Goal: Task Accomplishment & Management: Manage account settings

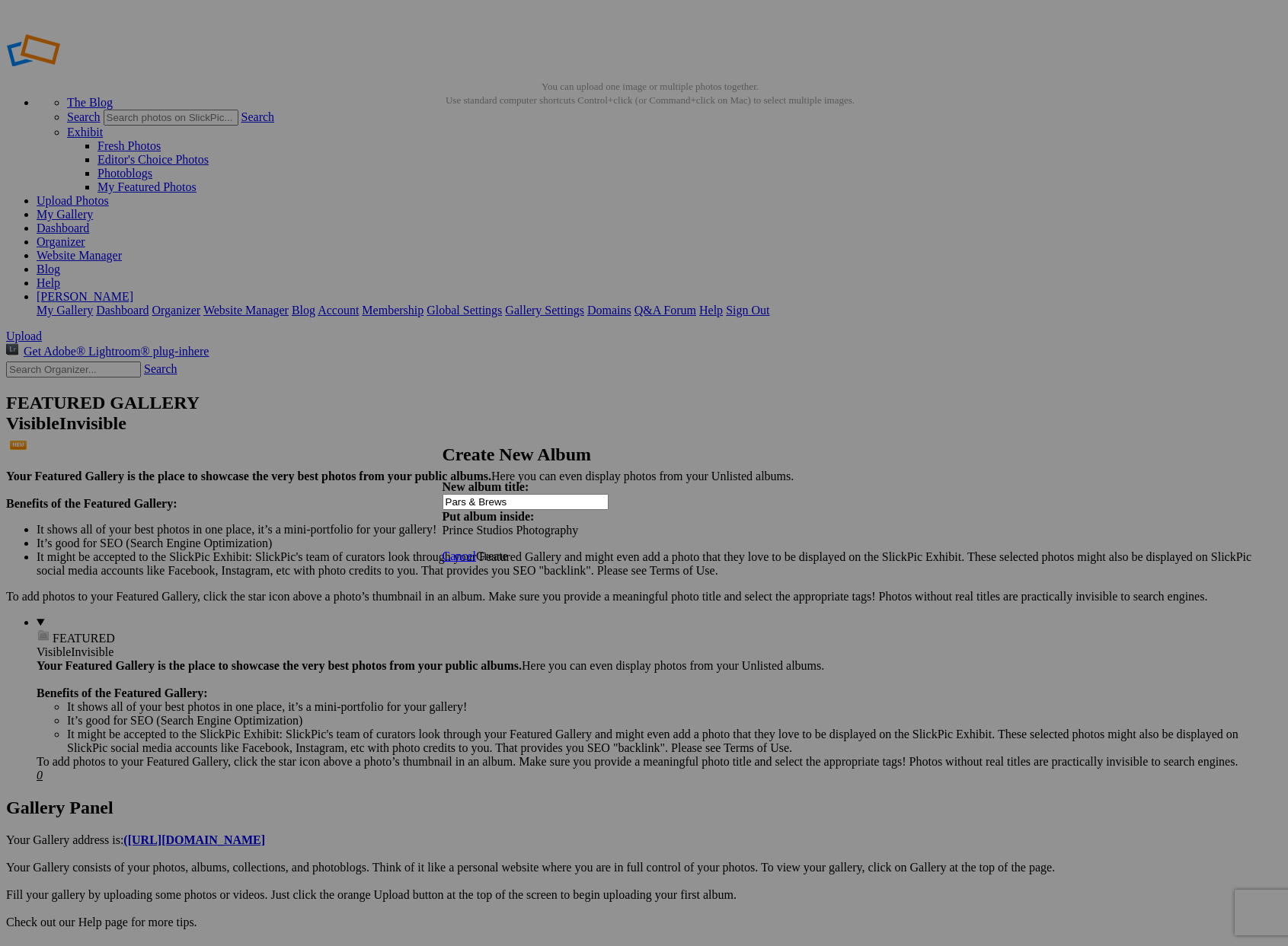
type input "Pars & Brews"
click at [508, 549] on span "Create" at bounding box center [492, 556] width 32 height 13
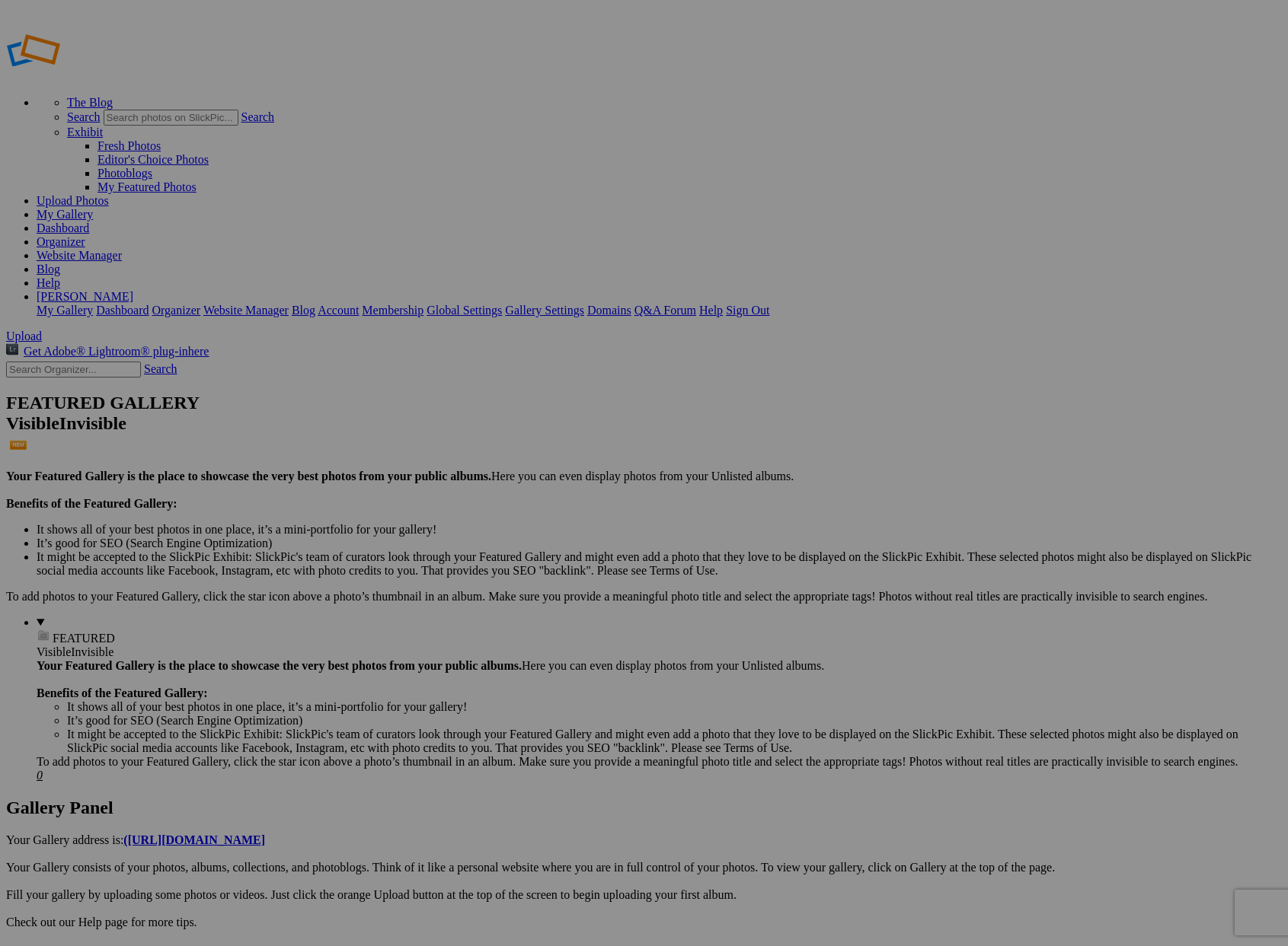
click at [85, 235] on link "Organizer" at bounding box center [61, 242] width 49 height 13
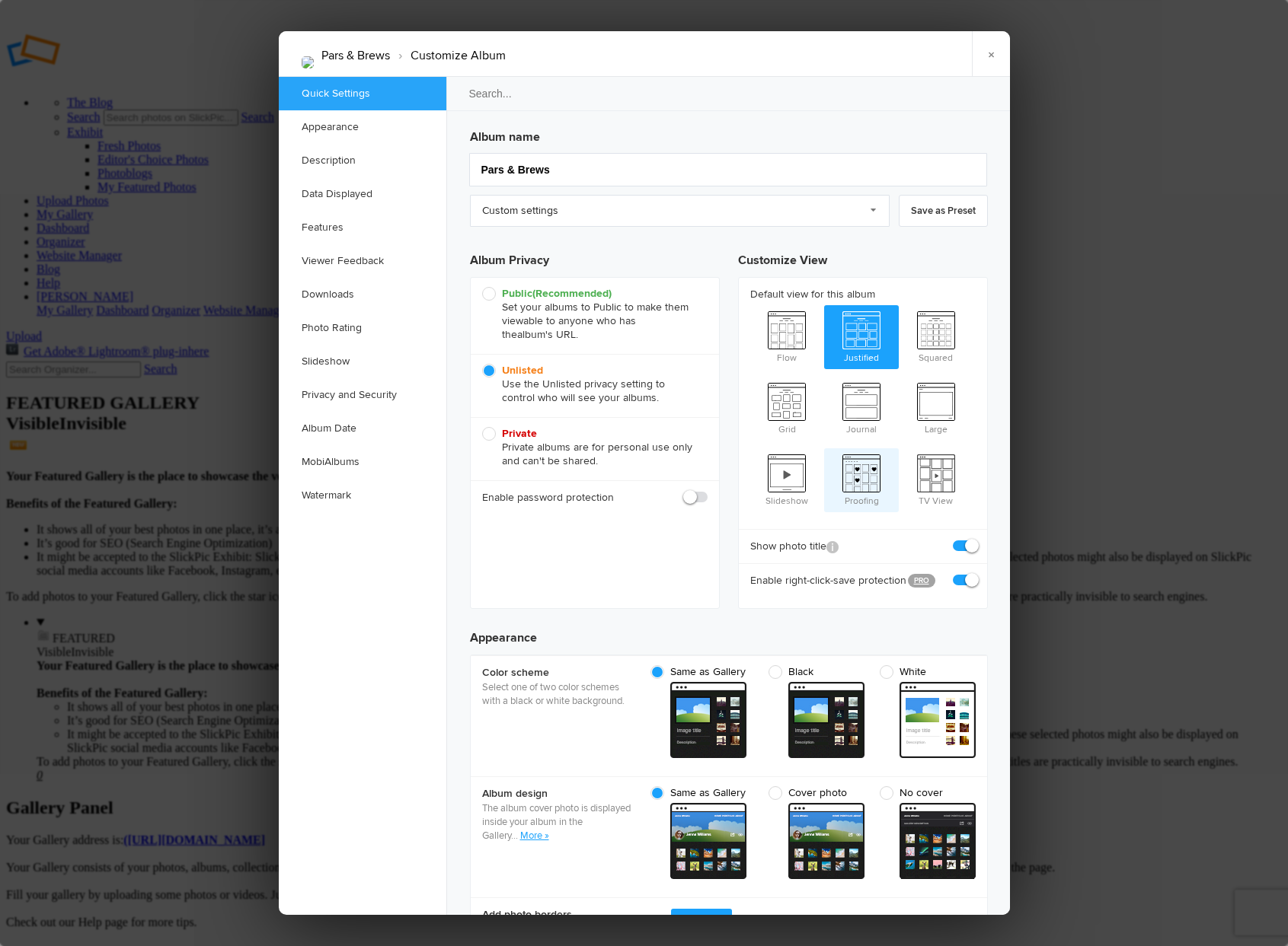
click at [860, 469] on span "Proofing" at bounding box center [861, 478] width 74 height 61
click at [824, 448] on input "Proofing" at bounding box center [823, 448] width 1 height 1
radio input "true"
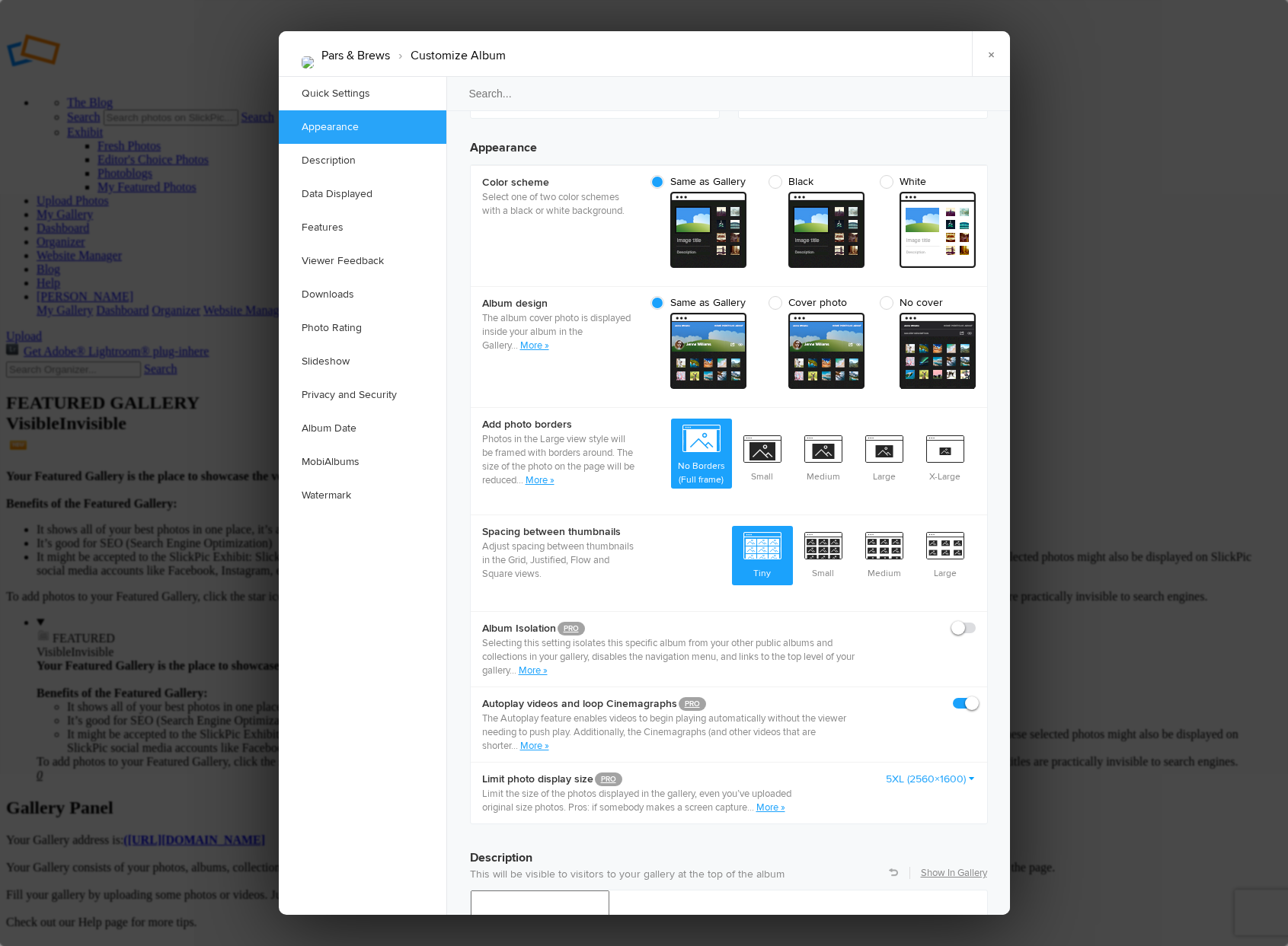
scroll to position [503, 0]
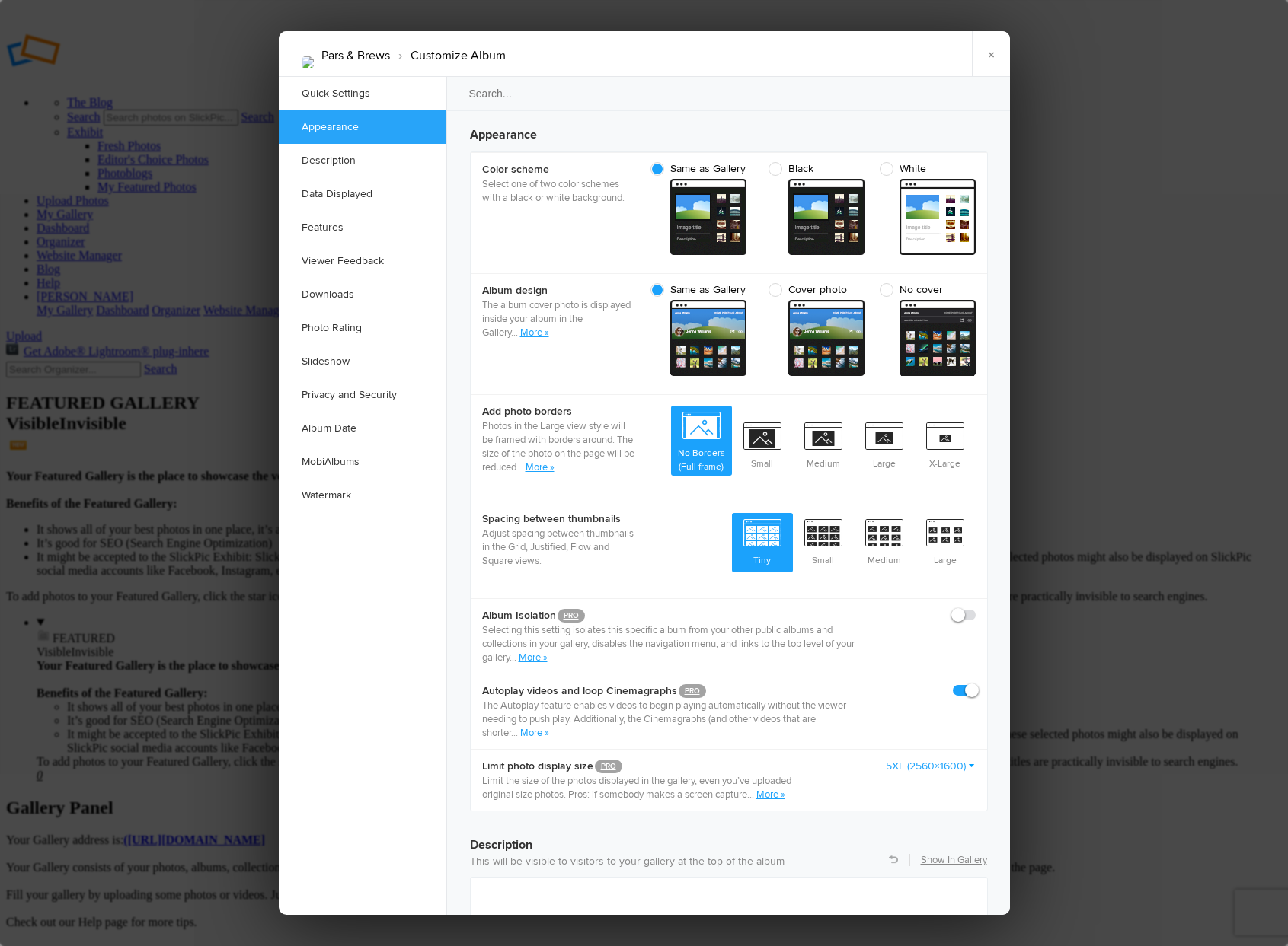
click at [825, 306] on span "cover From gallery - dark" at bounding box center [827, 338] width 76 height 76
click at [864, 283] on input "Cover photo cover From gallery - dark" at bounding box center [864, 282] width 1 height 1
radio input "true"
click at [876, 513] on span "Medium" at bounding box center [884, 541] width 61 height 57
click at [914, 513] on input "Medium" at bounding box center [914, 512] width 1 height 1
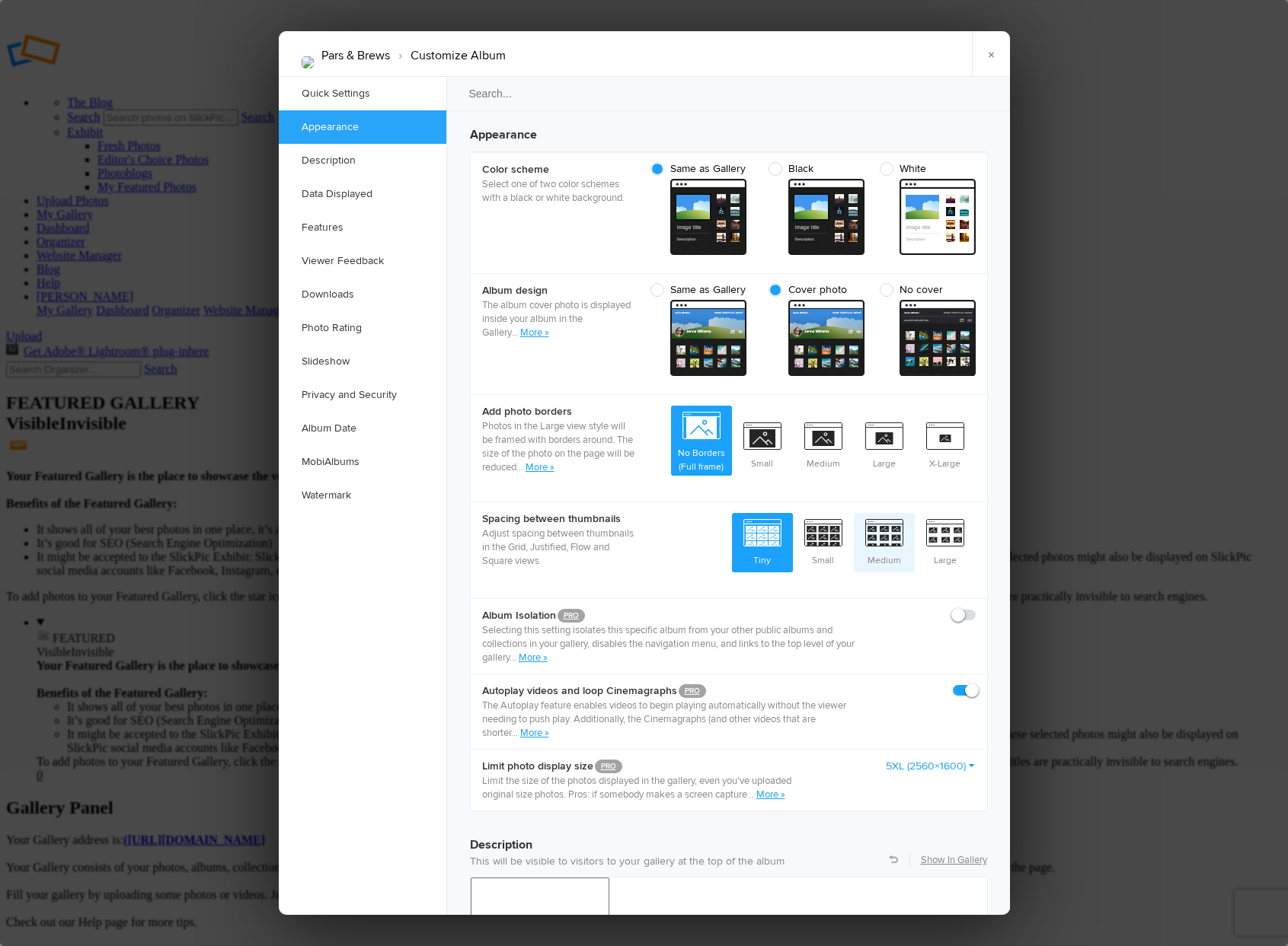
radio input "true"
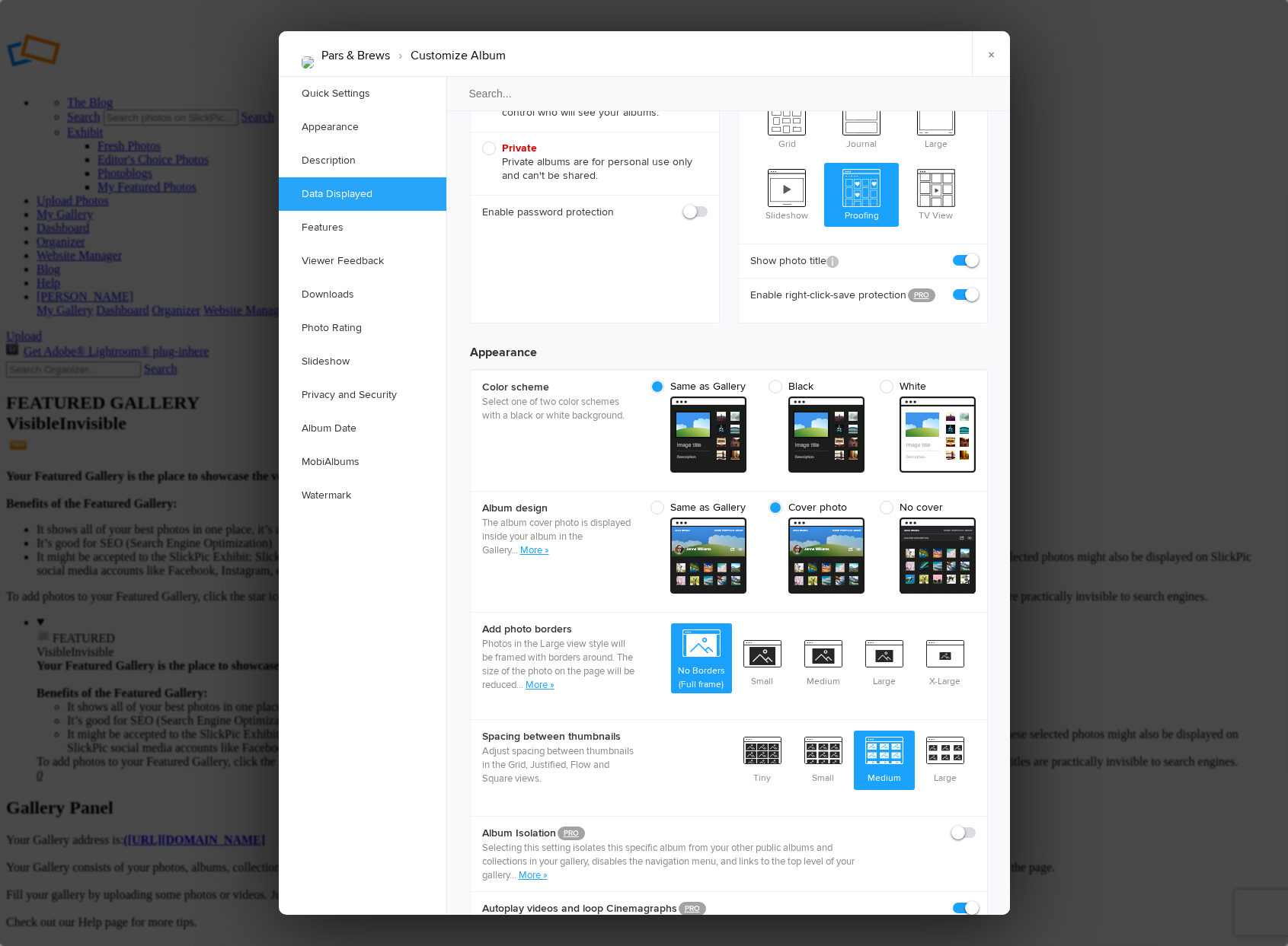
scroll to position [0, 0]
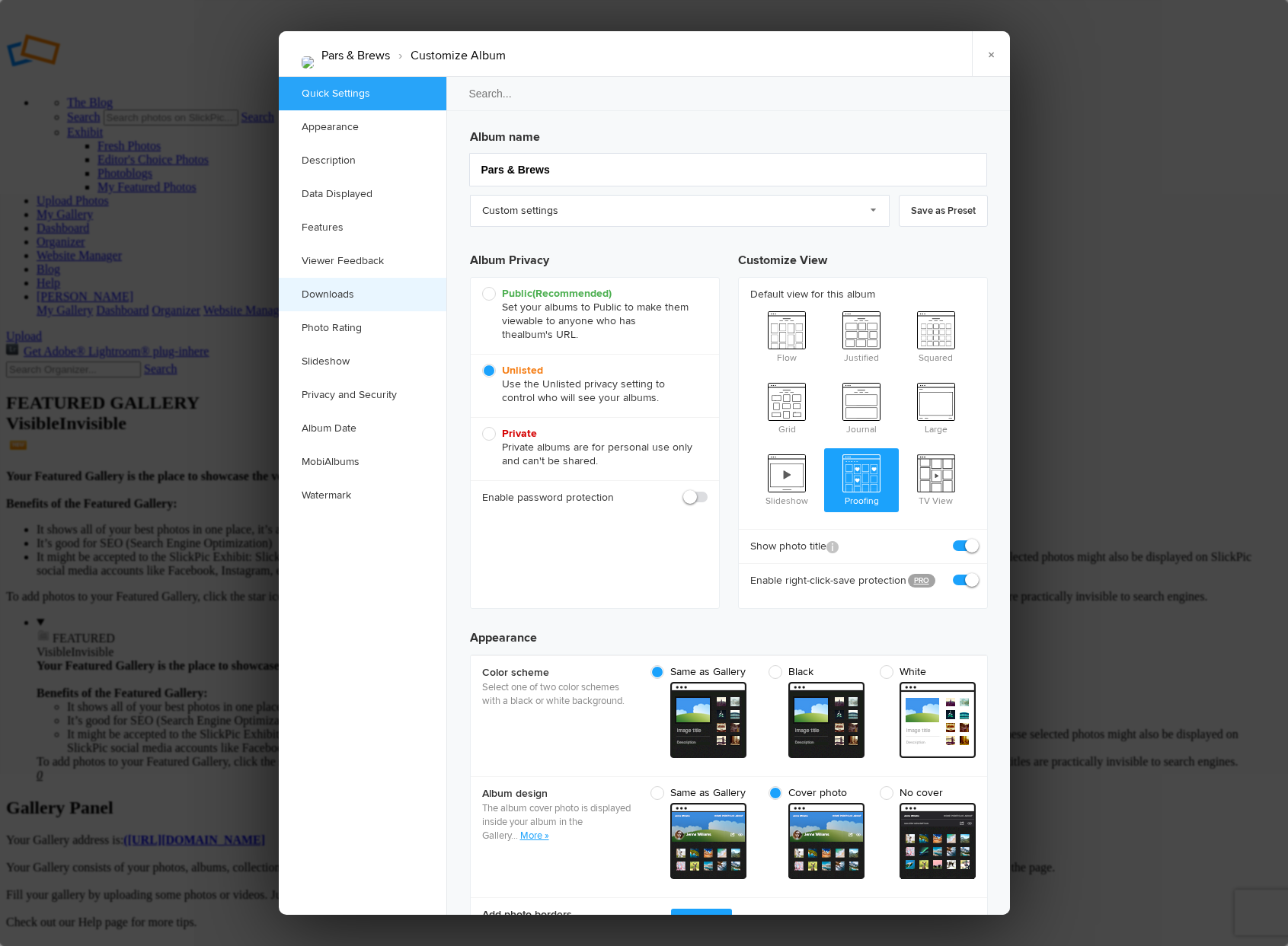
click at [335, 293] on link "Downloads" at bounding box center [362, 294] width 168 height 33
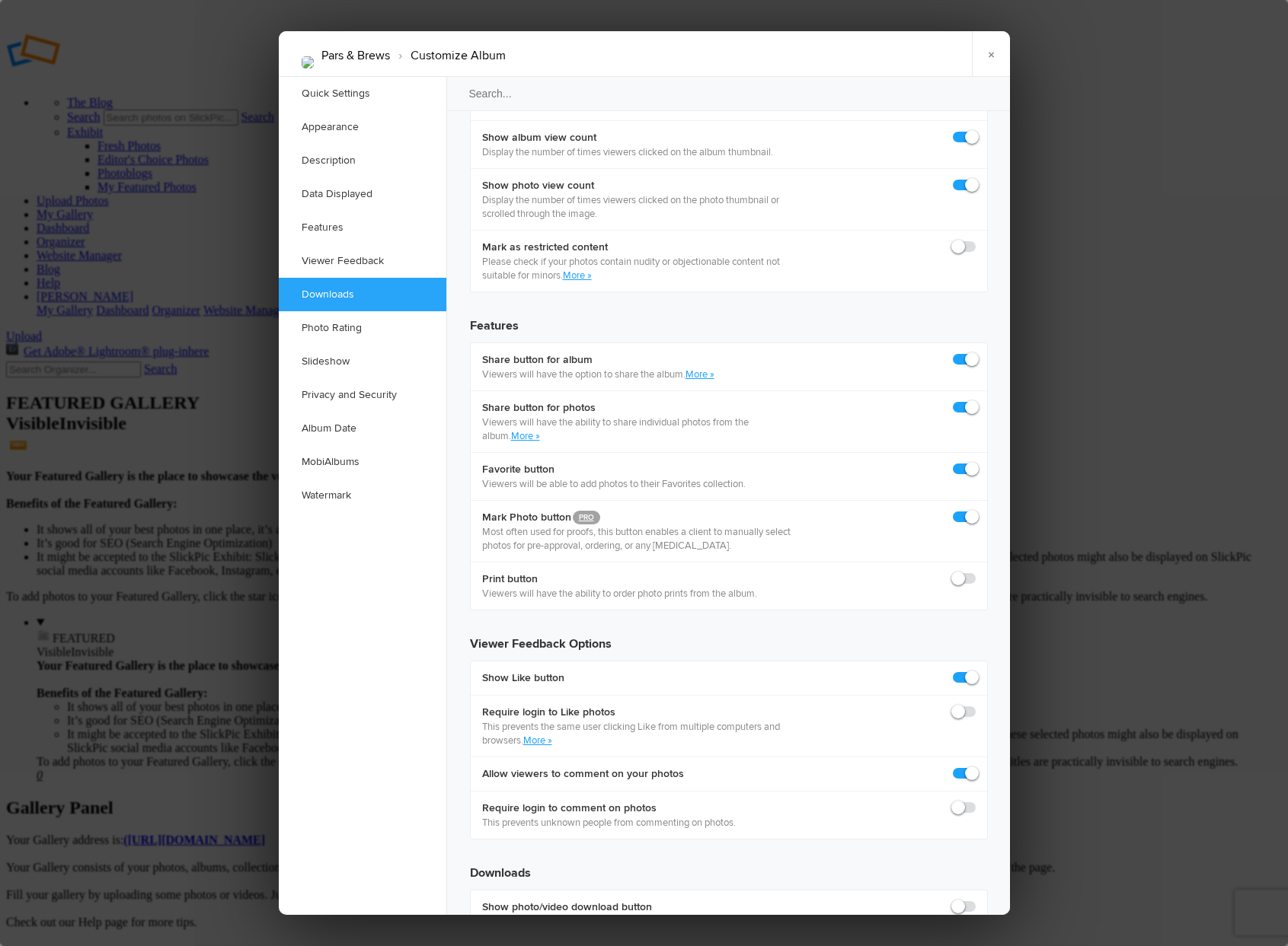
scroll to position [2395, 0]
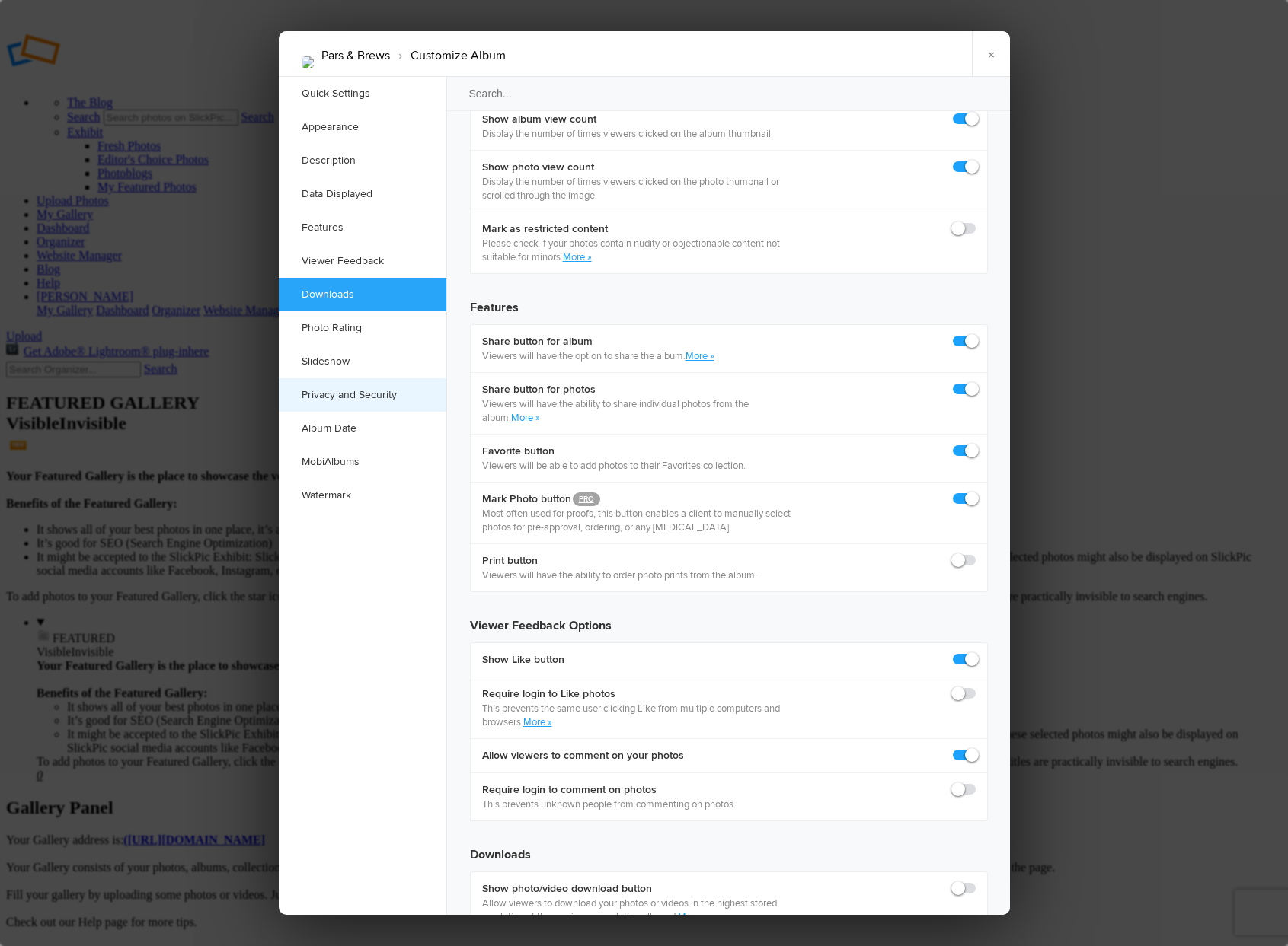
click at [362, 397] on link "Privacy and Security" at bounding box center [362, 395] width 168 height 33
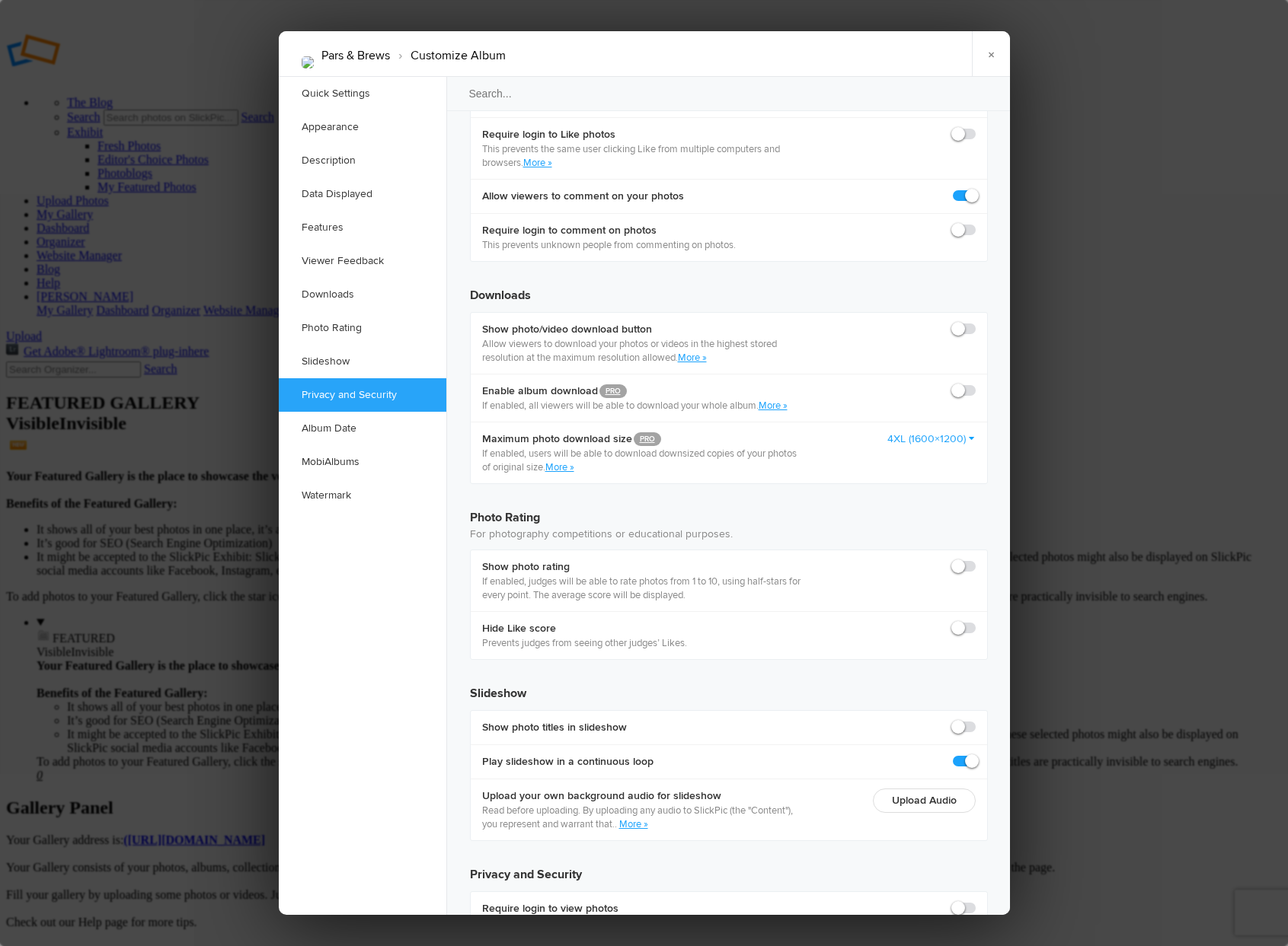
scroll to position [2974, 0]
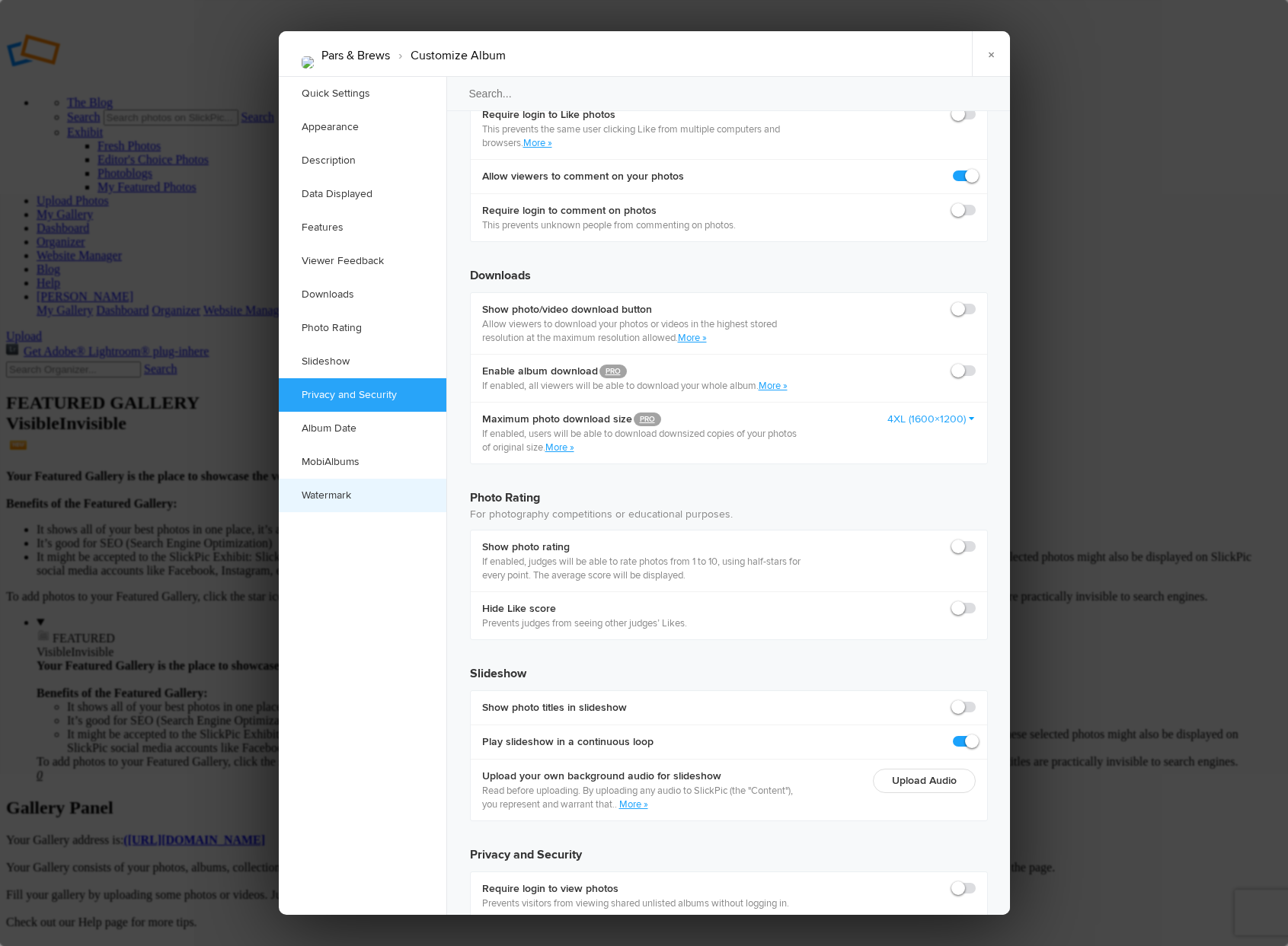
click at [335, 496] on link "Watermark" at bounding box center [362, 495] width 168 height 33
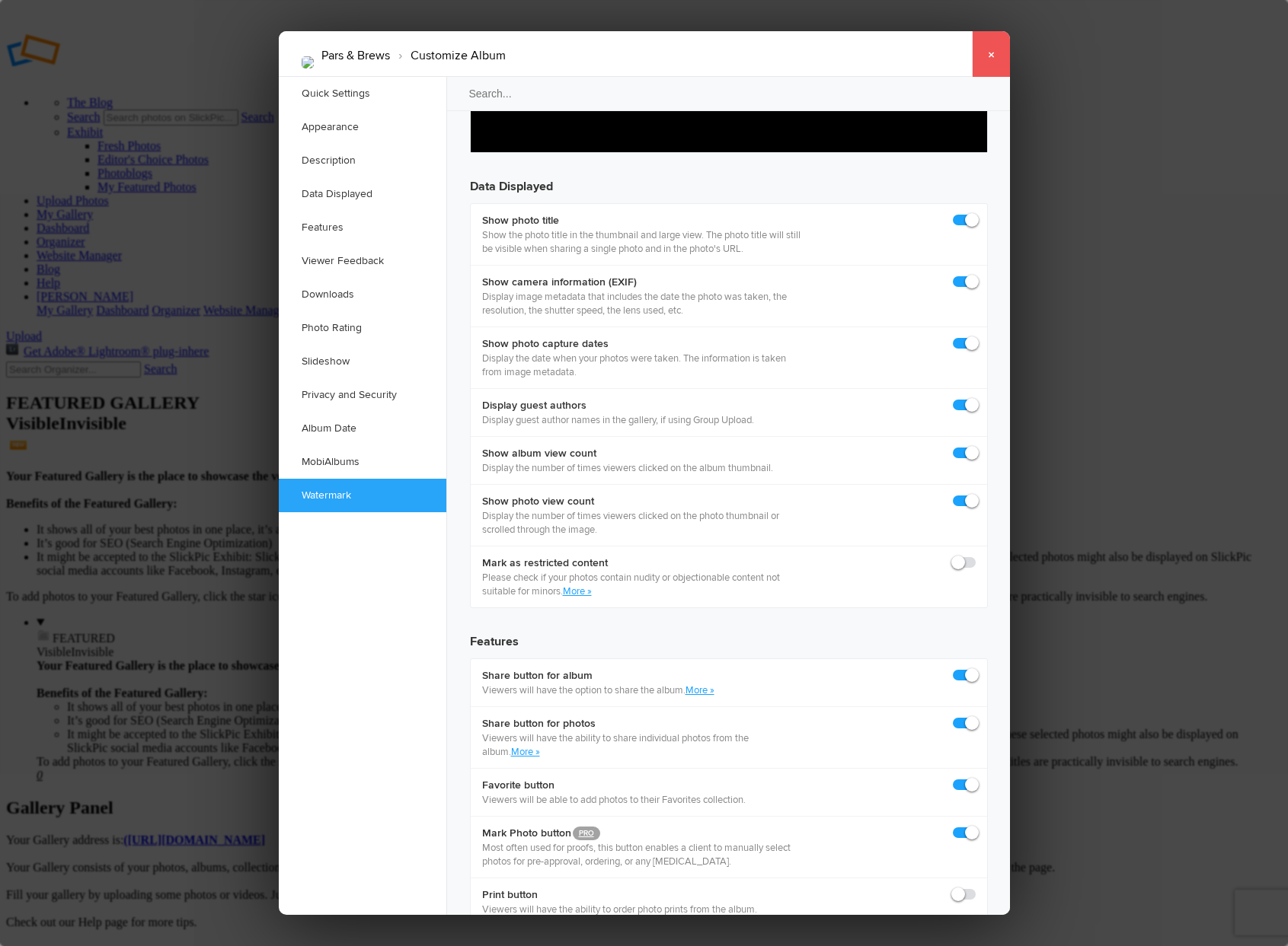
scroll to position [2030, 0]
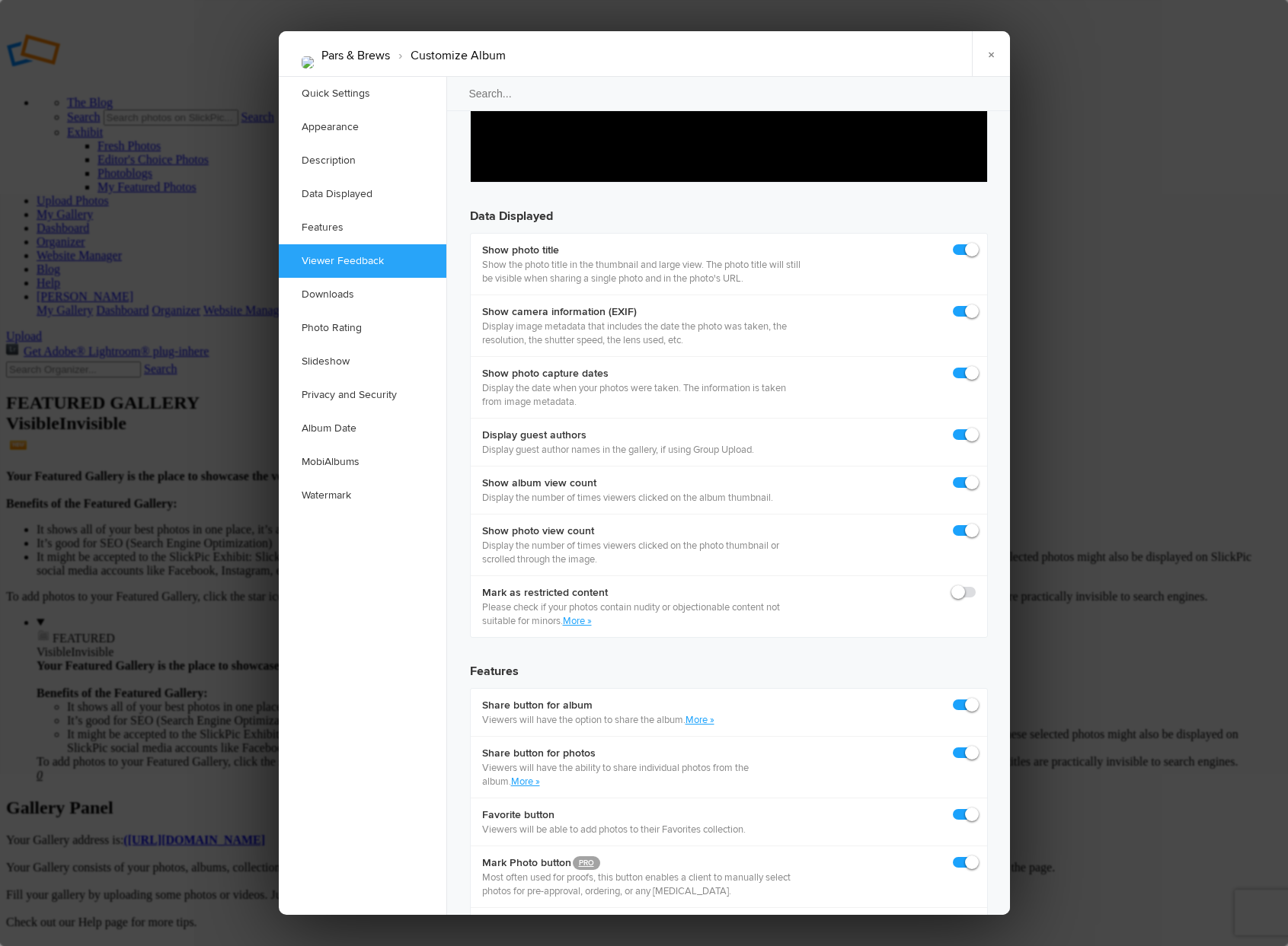
click at [995, 54] on link "×" at bounding box center [991, 54] width 38 height 45
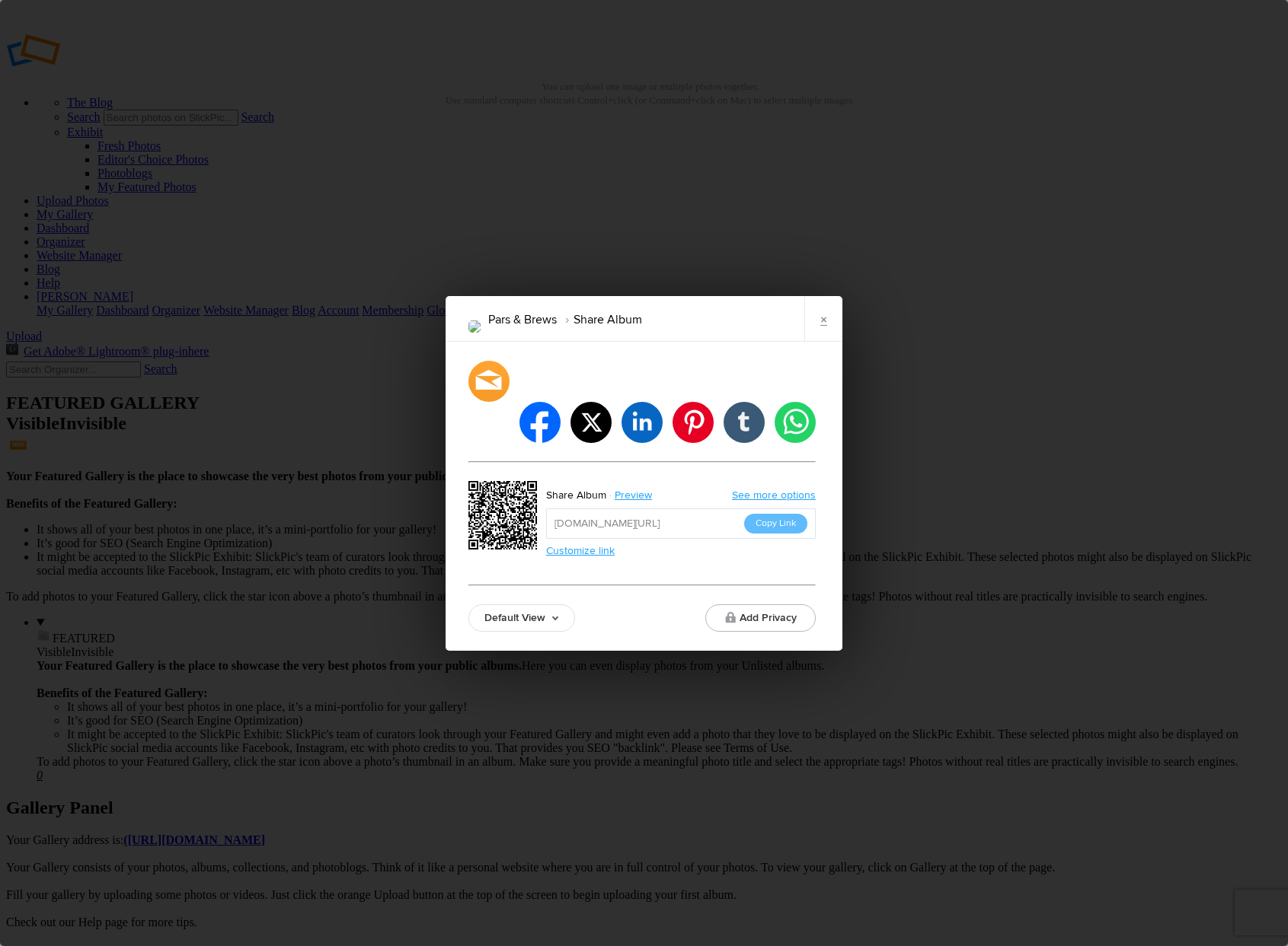
click at [775, 514] on button "Copy Link" at bounding box center [776, 524] width 63 height 19
click at [823, 336] on link "×" at bounding box center [823, 319] width 38 height 45
